Goal: Task Accomplishment & Management: Complete application form

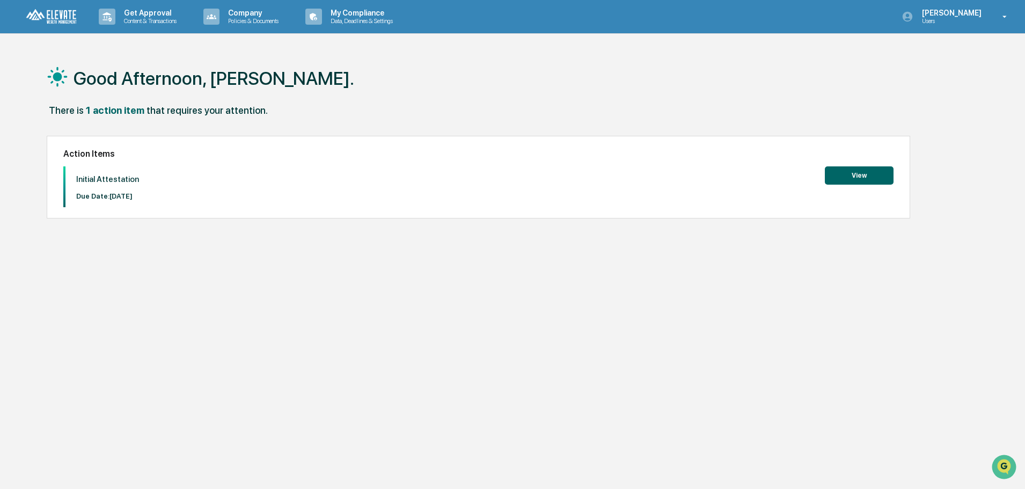
click at [851, 173] on button "View" at bounding box center [859, 175] width 69 height 18
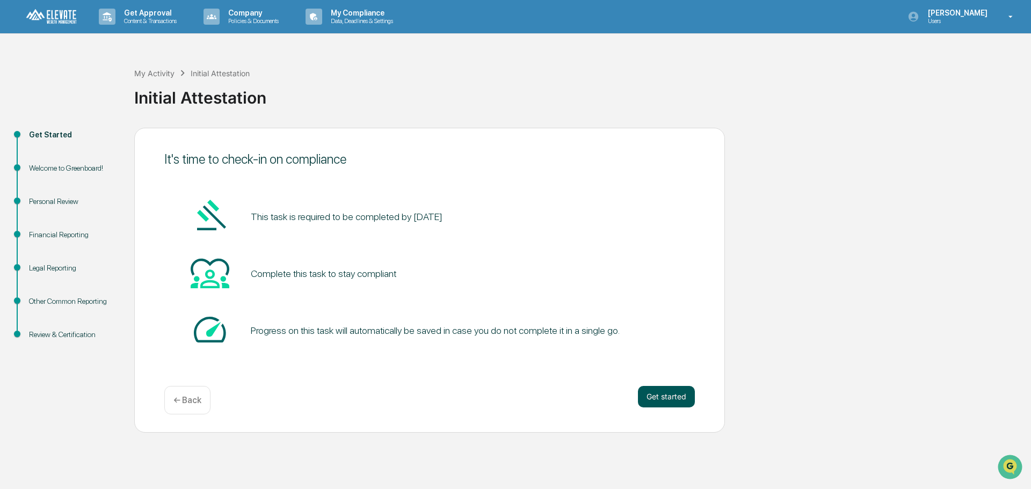
click at [679, 394] on button "Get started" at bounding box center [666, 396] width 57 height 21
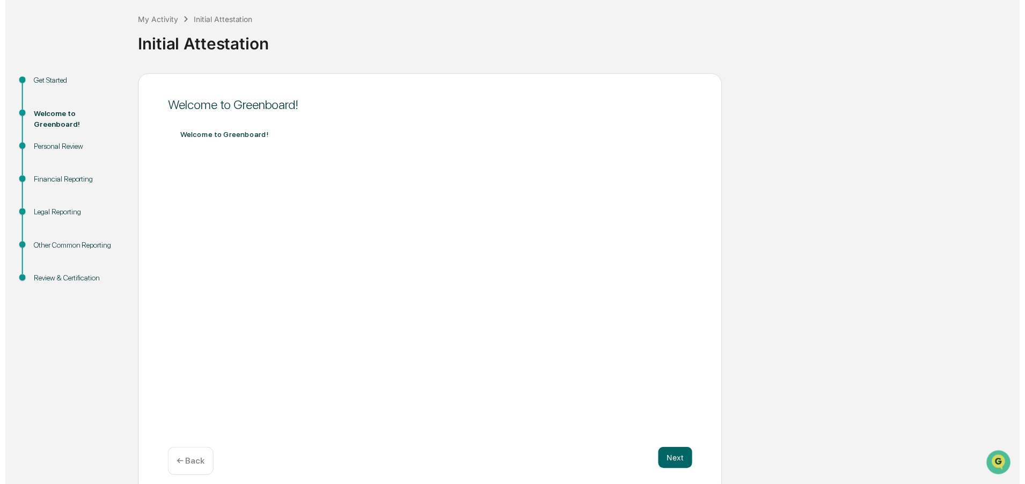
scroll to position [63, 0]
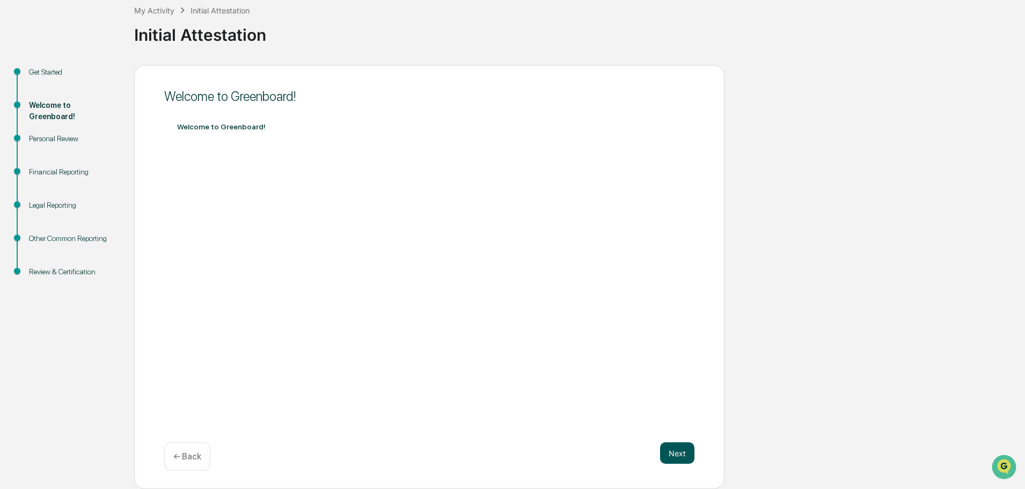
click at [674, 457] on button "Next" at bounding box center [677, 452] width 34 height 21
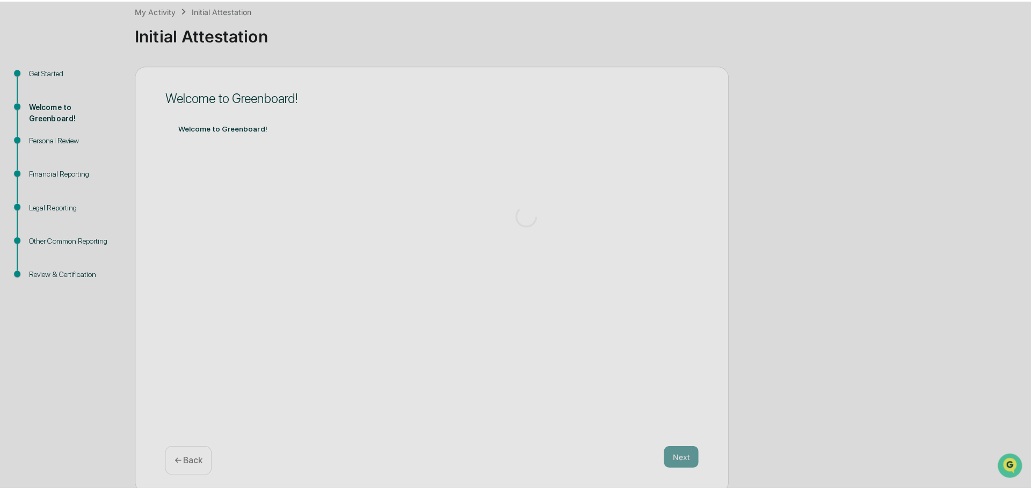
scroll to position [0, 0]
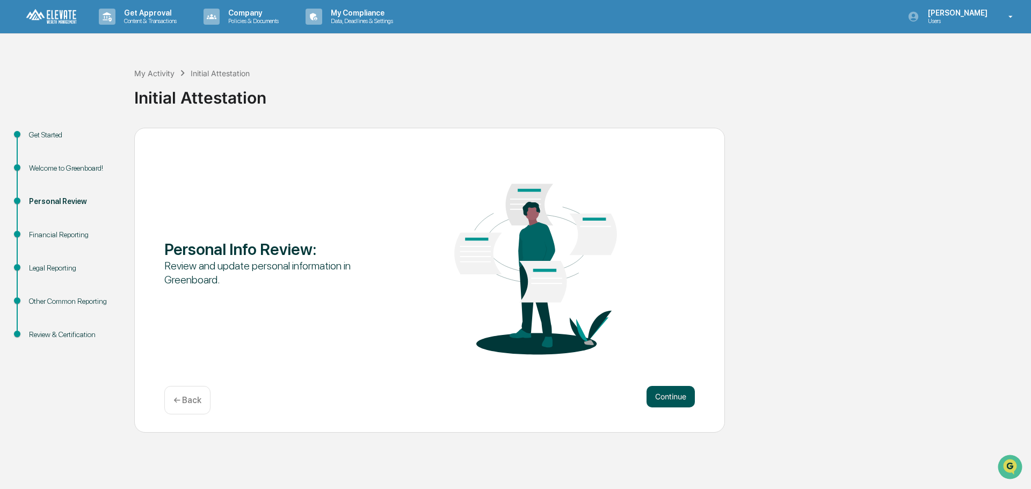
click at [669, 395] on button "Continue" at bounding box center [670, 396] width 48 height 21
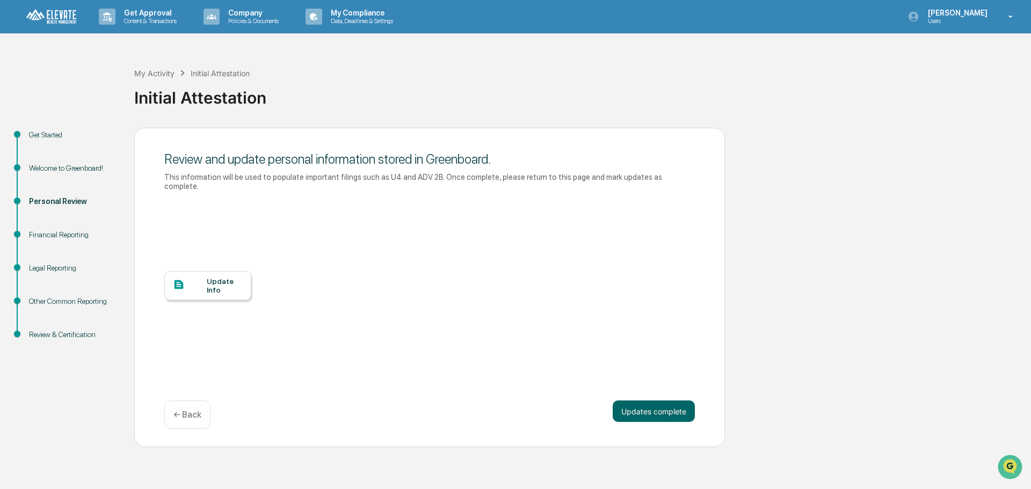
click at [209, 277] on div "Update Info" at bounding box center [225, 285] width 36 height 17
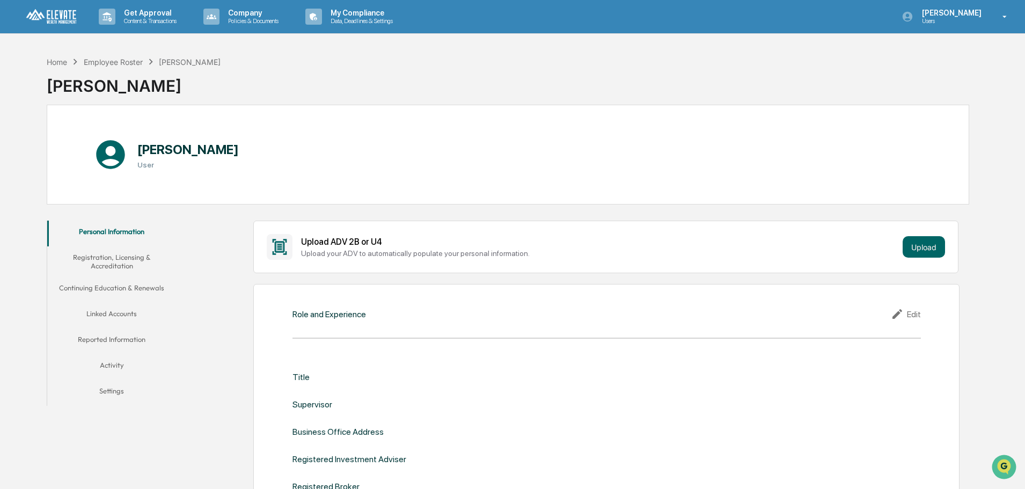
scroll to position [54, 0]
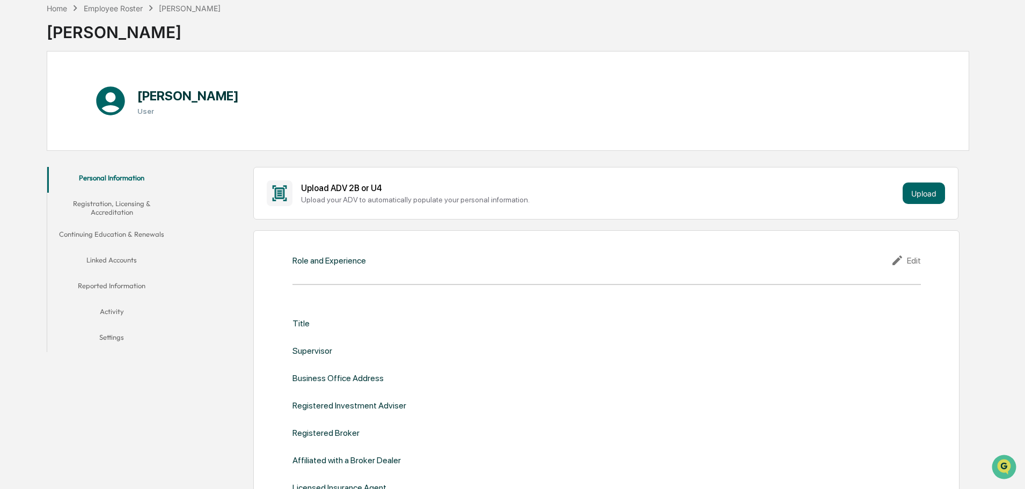
click at [361, 263] on div "Role and Experience" at bounding box center [330, 261] width 74 height 10
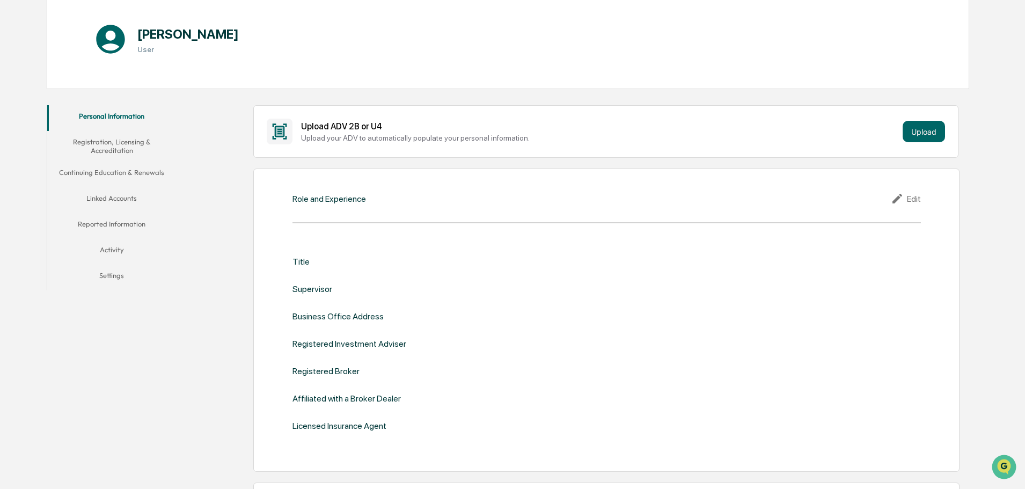
scroll to position [161, 0]
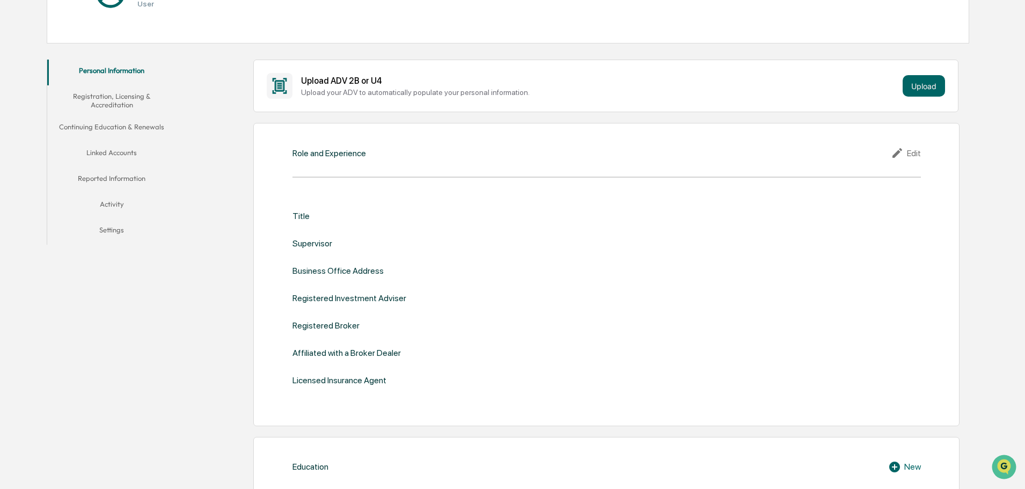
click at [327, 219] on div "Title" at bounding box center [607, 216] width 629 height 10
click at [299, 217] on div "Title" at bounding box center [301, 216] width 17 height 10
click at [915, 153] on div "Edit" at bounding box center [906, 153] width 30 height 13
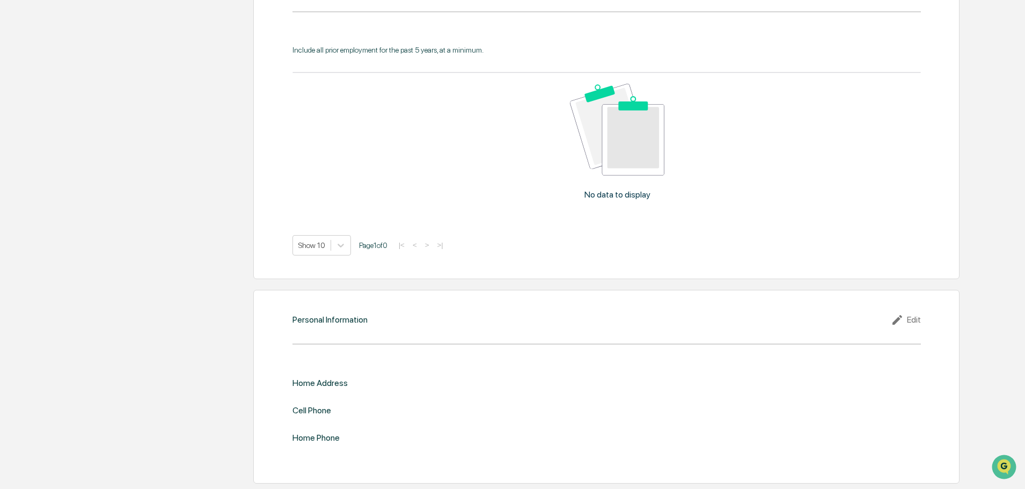
scroll to position [0, 0]
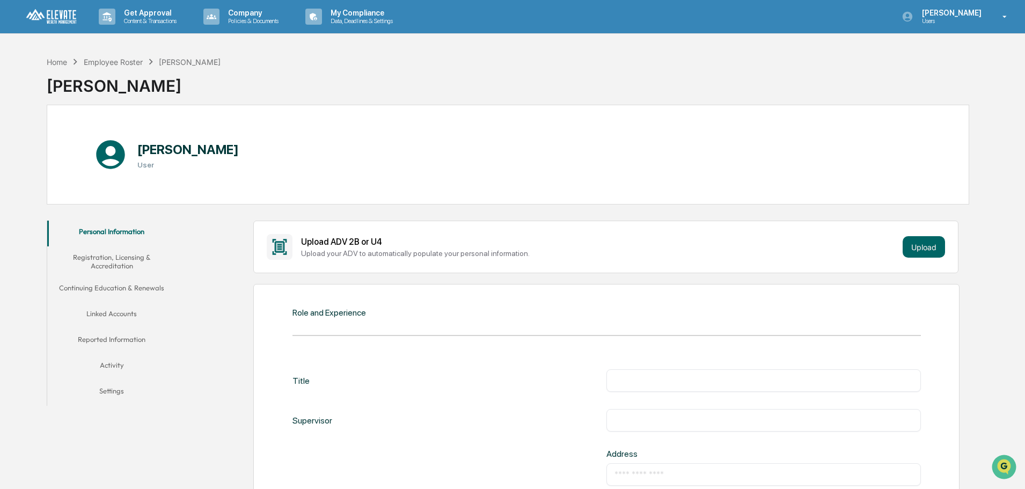
click at [105, 255] on button "Registration, Licensing & Accreditation" at bounding box center [111, 261] width 129 height 31
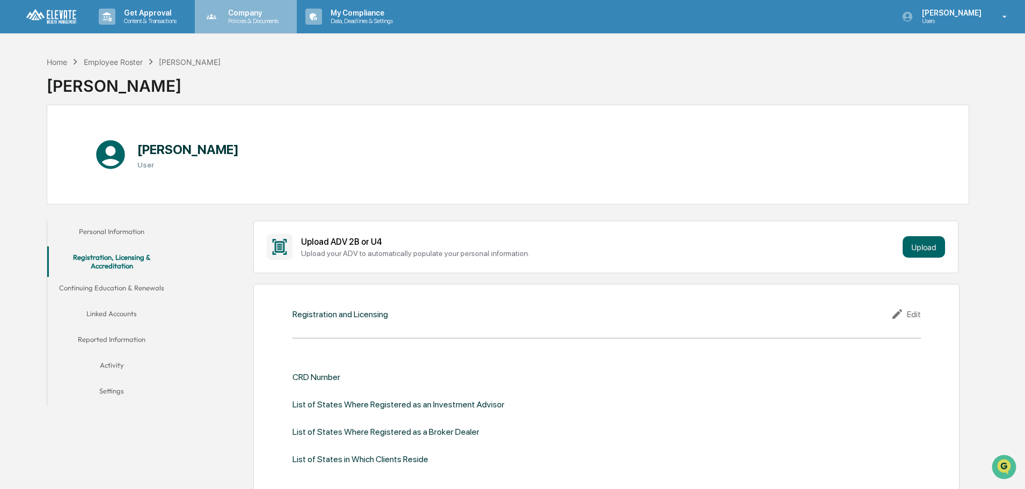
click at [236, 17] on p "Policies & Documents" at bounding box center [252, 21] width 64 height 8
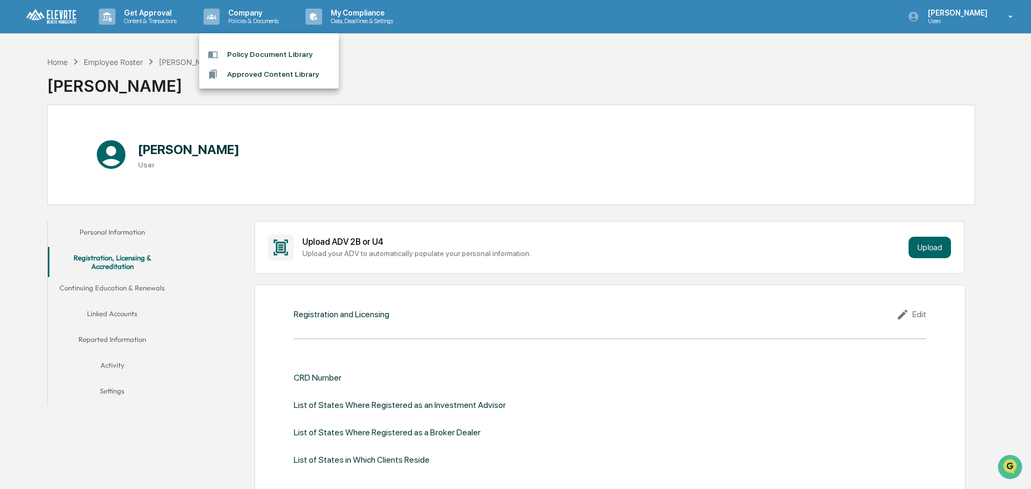
click at [290, 57] on li "Policy Document Library" at bounding box center [269, 55] width 140 height 20
